Goal: Contribute content

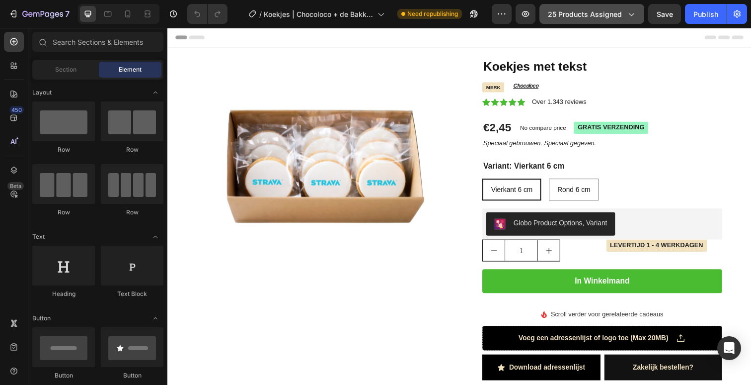
click at [580, 18] on span "25 products assigned" at bounding box center [585, 14] width 74 height 10
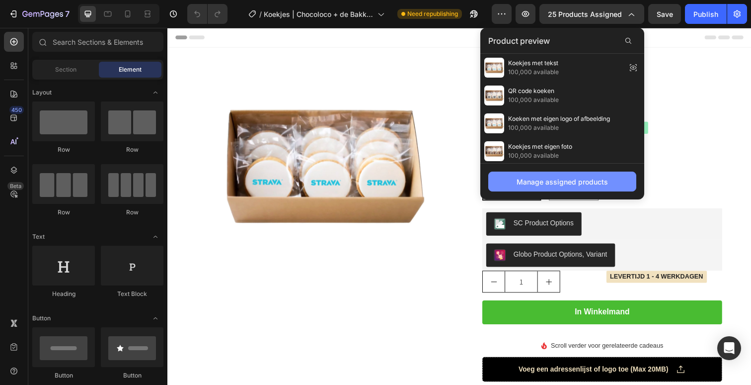
click at [552, 183] on div "Manage assigned products" at bounding box center [562, 181] width 91 height 10
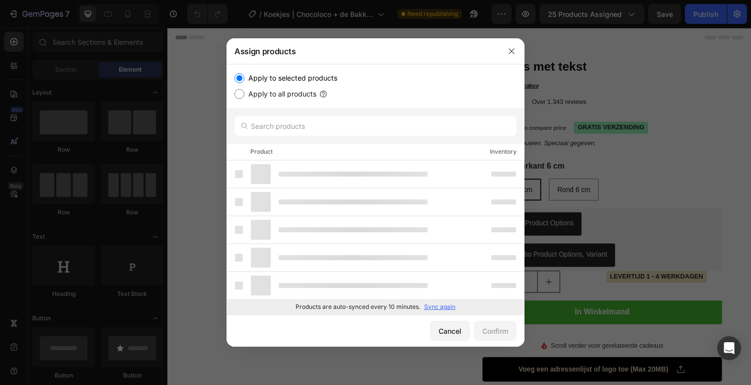
click at [359, 113] on div at bounding box center [376, 126] width 298 height 36
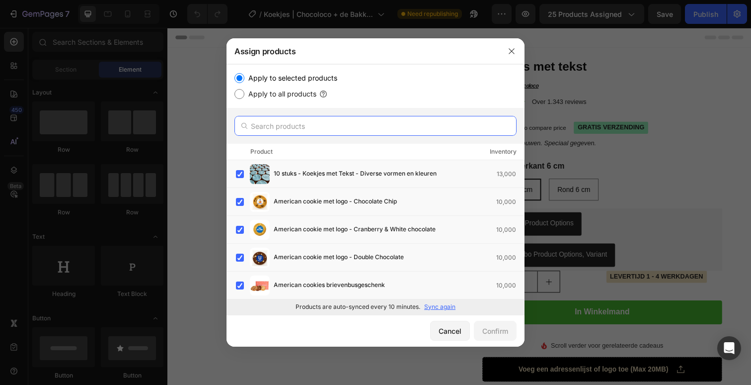
click at [359, 129] on input "text" at bounding box center [376, 126] width 282 height 20
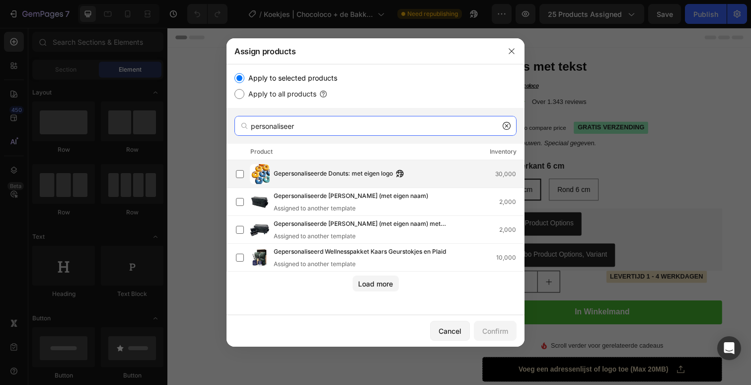
type input "personaliseer"
click at [349, 179] on div "Gepersonaliseerde Donuts: met eigen logo 30,000" at bounding box center [380, 174] width 288 height 20
click at [484, 320] on button "Confirm" at bounding box center [495, 330] width 43 height 20
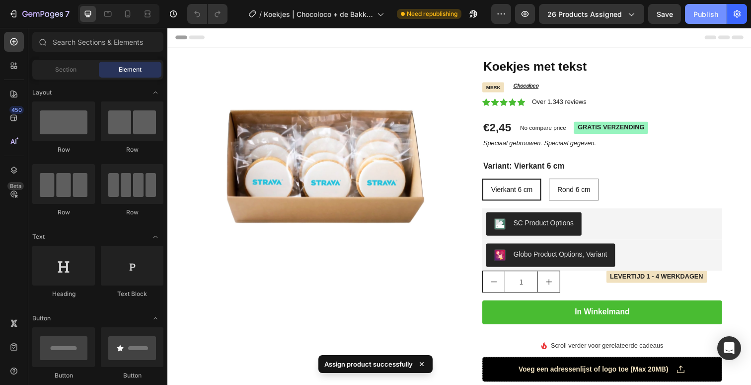
click at [711, 16] on div "Publish" at bounding box center [706, 14] width 25 height 10
click at [520, 144] on icon "Speciaal gebrouwen. Speciaal gegeven." at bounding box center [547, 145] width 115 height 7
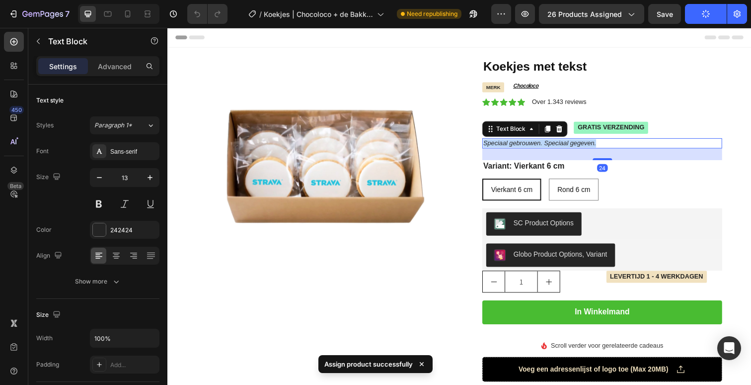
click at [520, 144] on icon "Speciaal gebrouwen. Speciaal gegeven." at bounding box center [547, 145] width 115 height 7
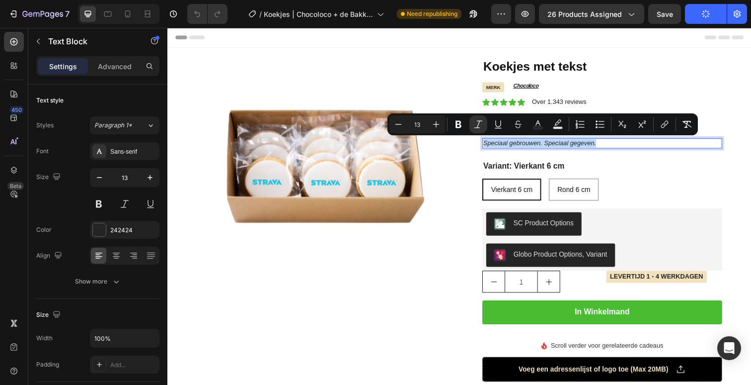
click at [584, 145] on icon "Speciaal gebrouwen. Speciaal gegeven." at bounding box center [547, 145] width 115 height 7
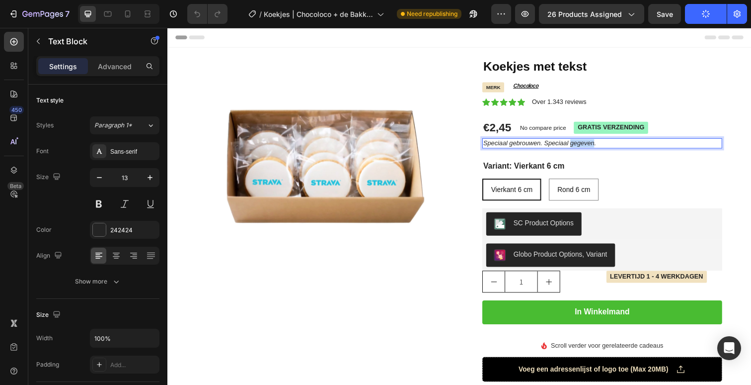
click at [584, 145] on icon "Speciaal gebrouwen. Speciaal gegeven." at bounding box center [547, 145] width 115 height 7
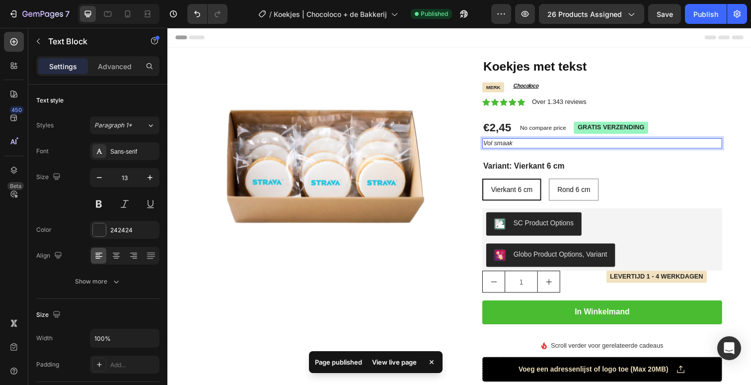
click at [567, 143] on p "Vol smaak" at bounding box center [611, 146] width 243 height 8
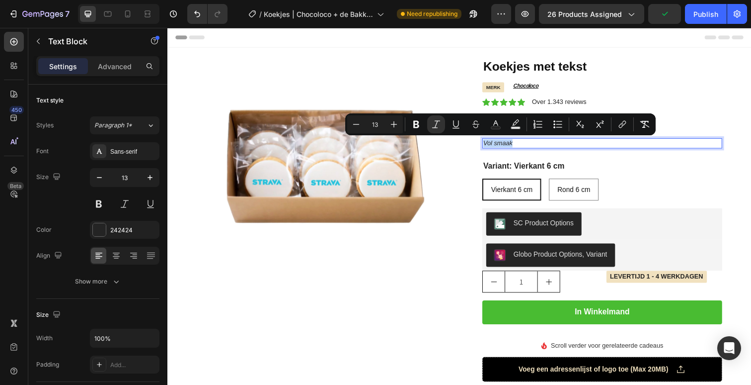
click at [567, 143] on p "Vol smaak" at bounding box center [611, 146] width 243 height 8
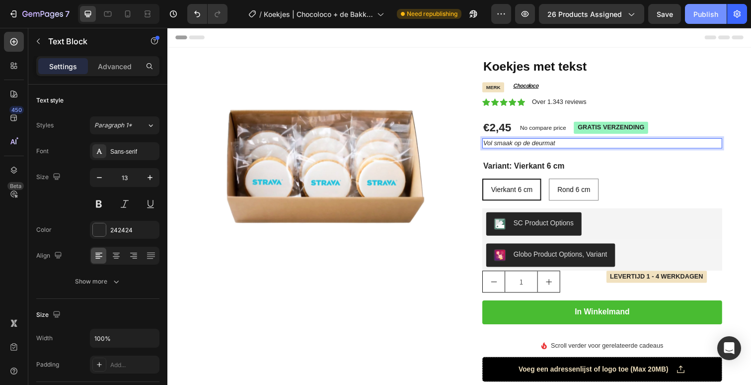
click at [698, 14] on div "Publish" at bounding box center [706, 14] width 25 height 10
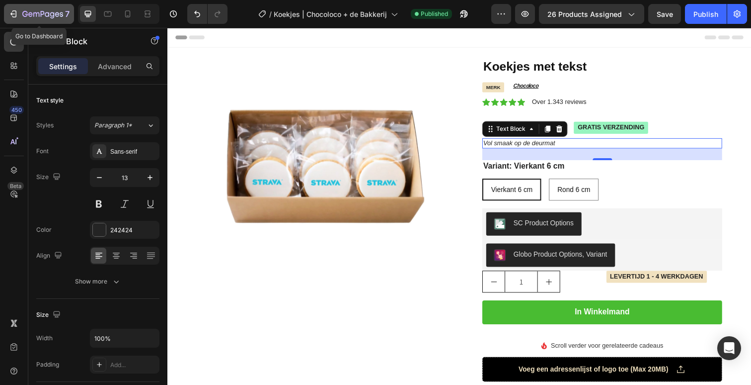
click at [27, 8] on div "7" at bounding box center [45, 14] width 47 height 12
